Goal: Entertainment & Leisure: Consume media (video, audio)

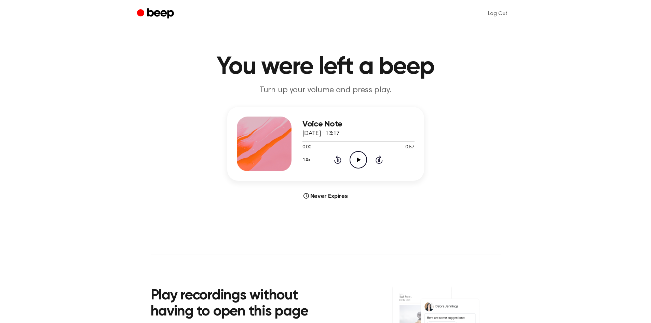
click at [360, 153] on icon "Play Audio" at bounding box center [358, 159] width 17 height 17
click at [378, 159] on icon "Skip 5 seconds" at bounding box center [379, 159] width 8 height 9
click at [378, 158] on icon "Skip 5 seconds" at bounding box center [379, 159] width 8 height 9
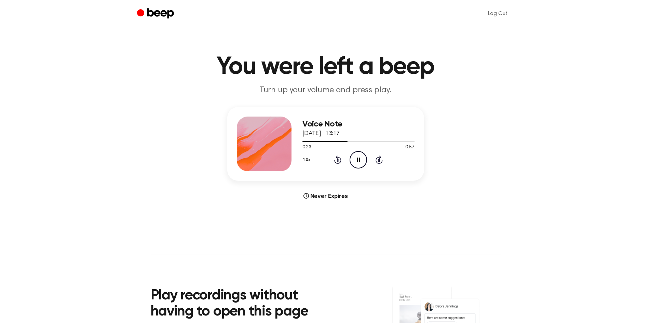
click at [339, 162] on icon "Rewind 5 seconds" at bounding box center [338, 159] width 8 height 9
click at [357, 162] on icon "Pause Audio" at bounding box center [358, 159] width 17 height 17
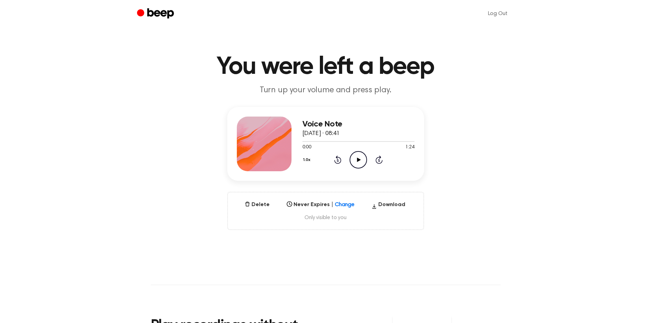
click at [357, 159] on icon "Play Audio" at bounding box center [358, 159] width 17 height 17
